Goal: Task Accomplishment & Management: Use online tool/utility

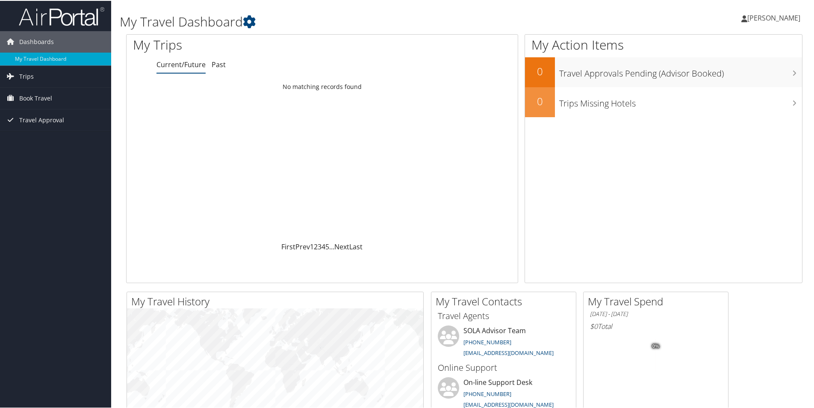
click at [776, 17] on span "[PERSON_NAME]" at bounding box center [773, 16] width 53 height 9
click at [29, 77] on span "Trips" at bounding box center [26, 75] width 15 height 21
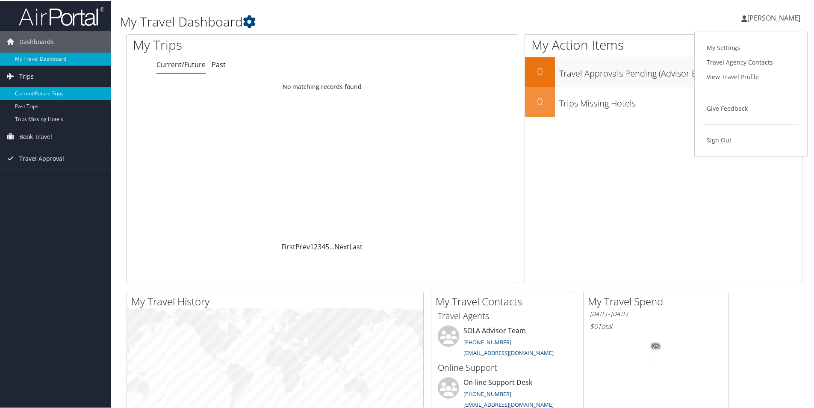
click at [36, 94] on link "Current/Future Trips" at bounding box center [55, 92] width 111 height 13
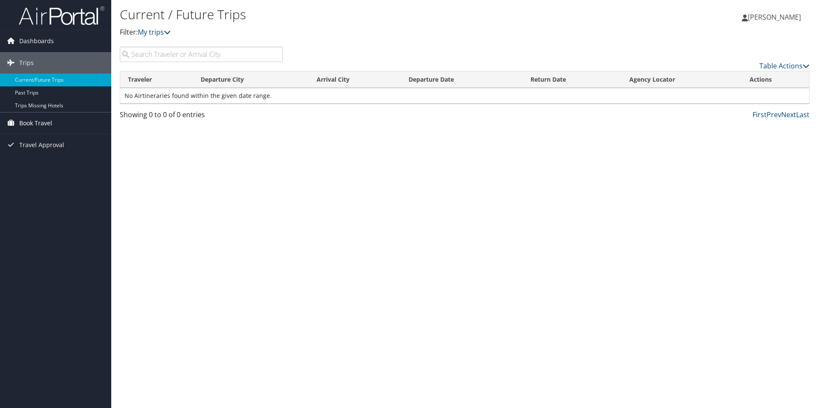
click at [35, 122] on span "Book Travel" at bounding box center [35, 122] width 33 height 21
click at [35, 153] on link "Book/Manage Online Trips" at bounding box center [55, 153] width 111 height 13
